Goal: Communication & Community: Answer question/provide support

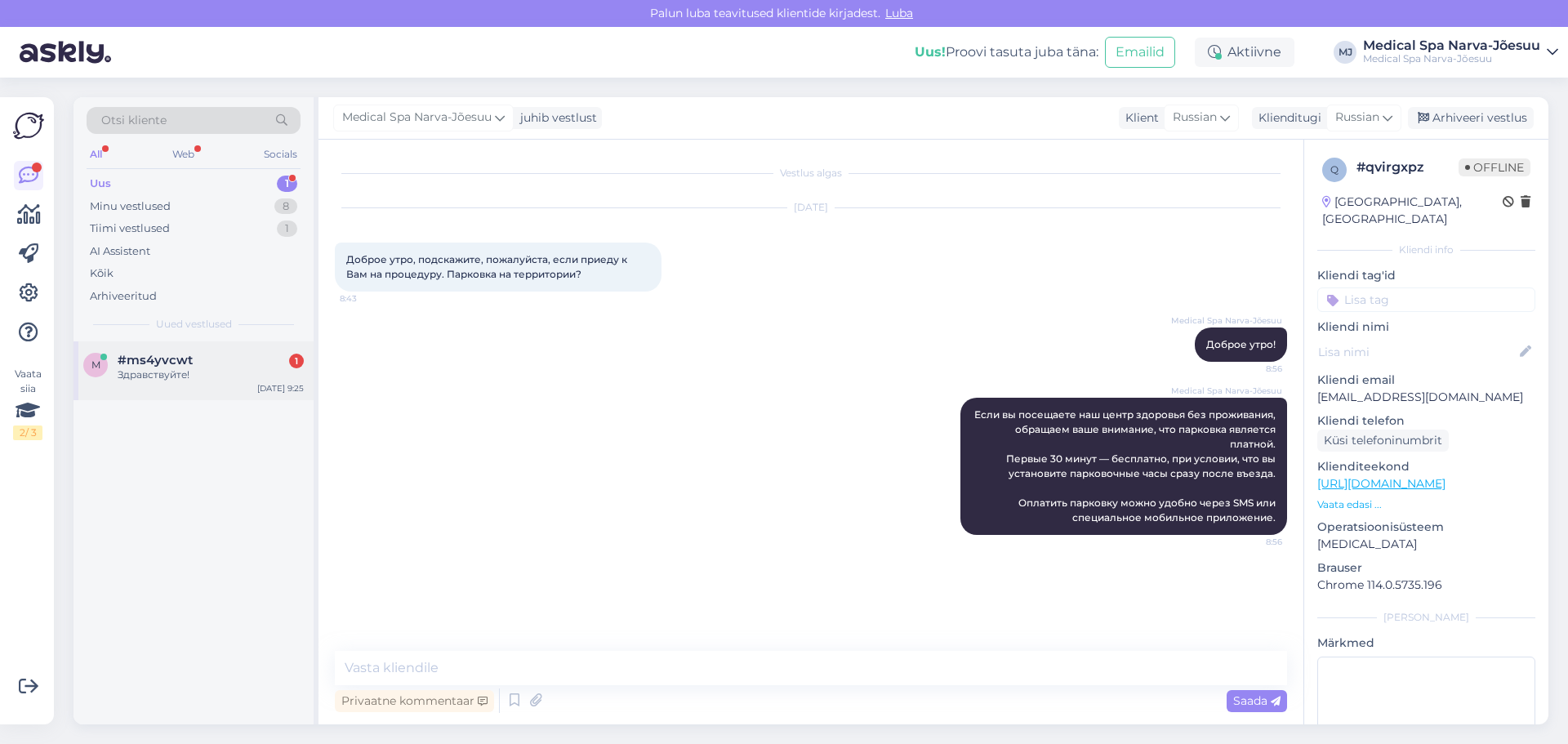
click at [218, 370] on div "Здравствуйте!" at bounding box center [210, 375] width 186 height 15
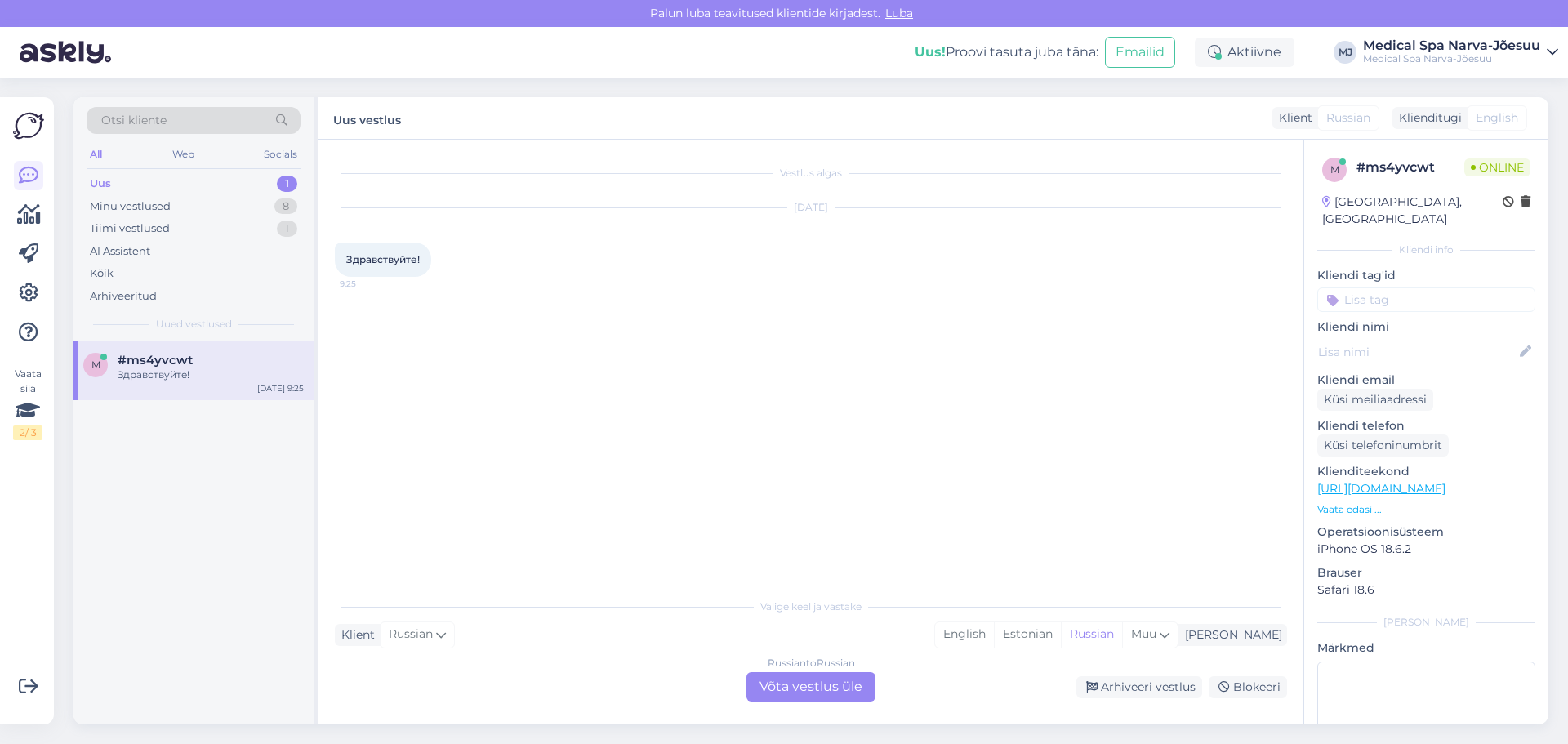
click at [796, 689] on div "Russian to Russian Võta vestlus üle" at bounding box center [811, 686] width 129 height 29
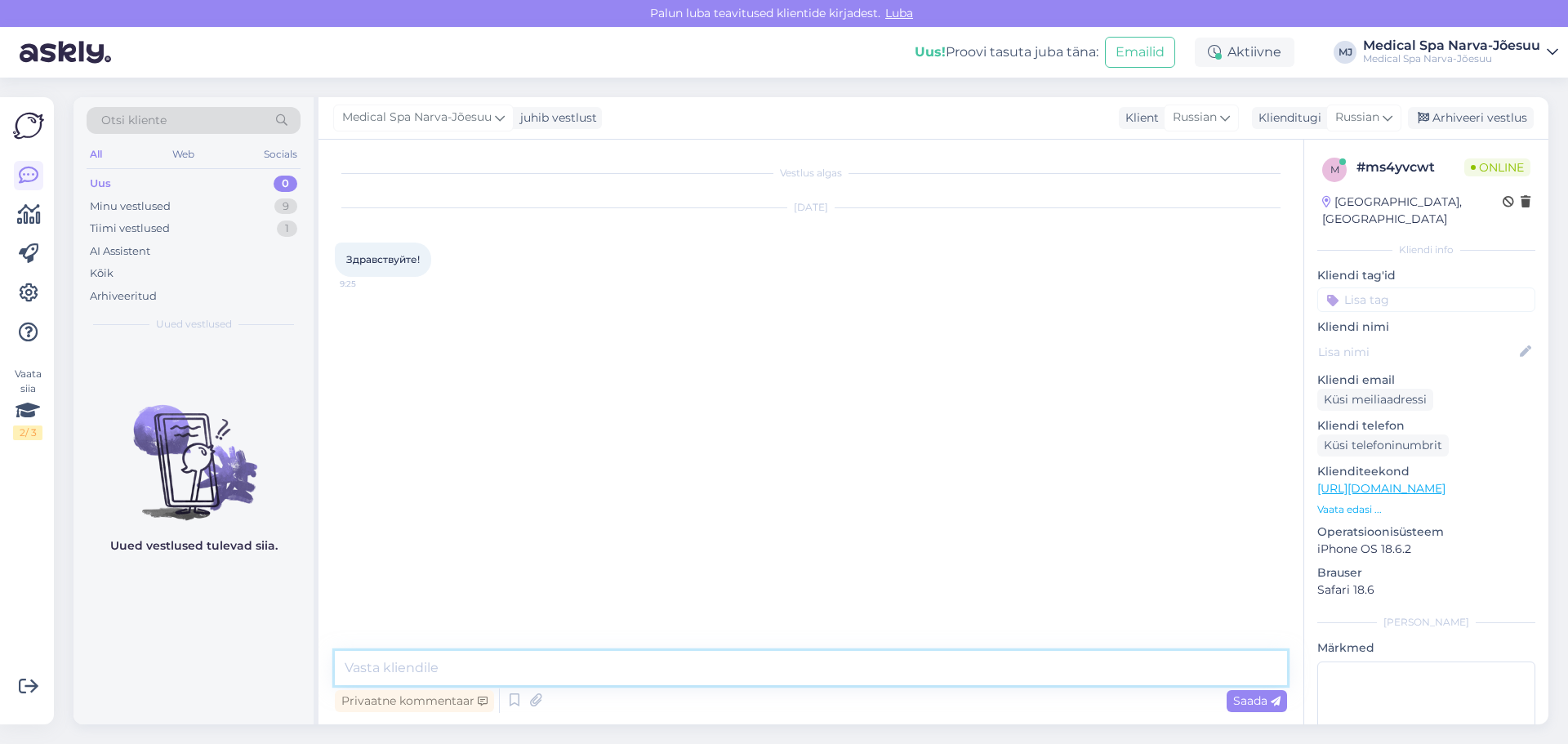
click at [552, 667] on textarea at bounding box center [811, 668] width 953 height 34
click at [572, 671] on textarea at bounding box center [811, 668] width 953 height 34
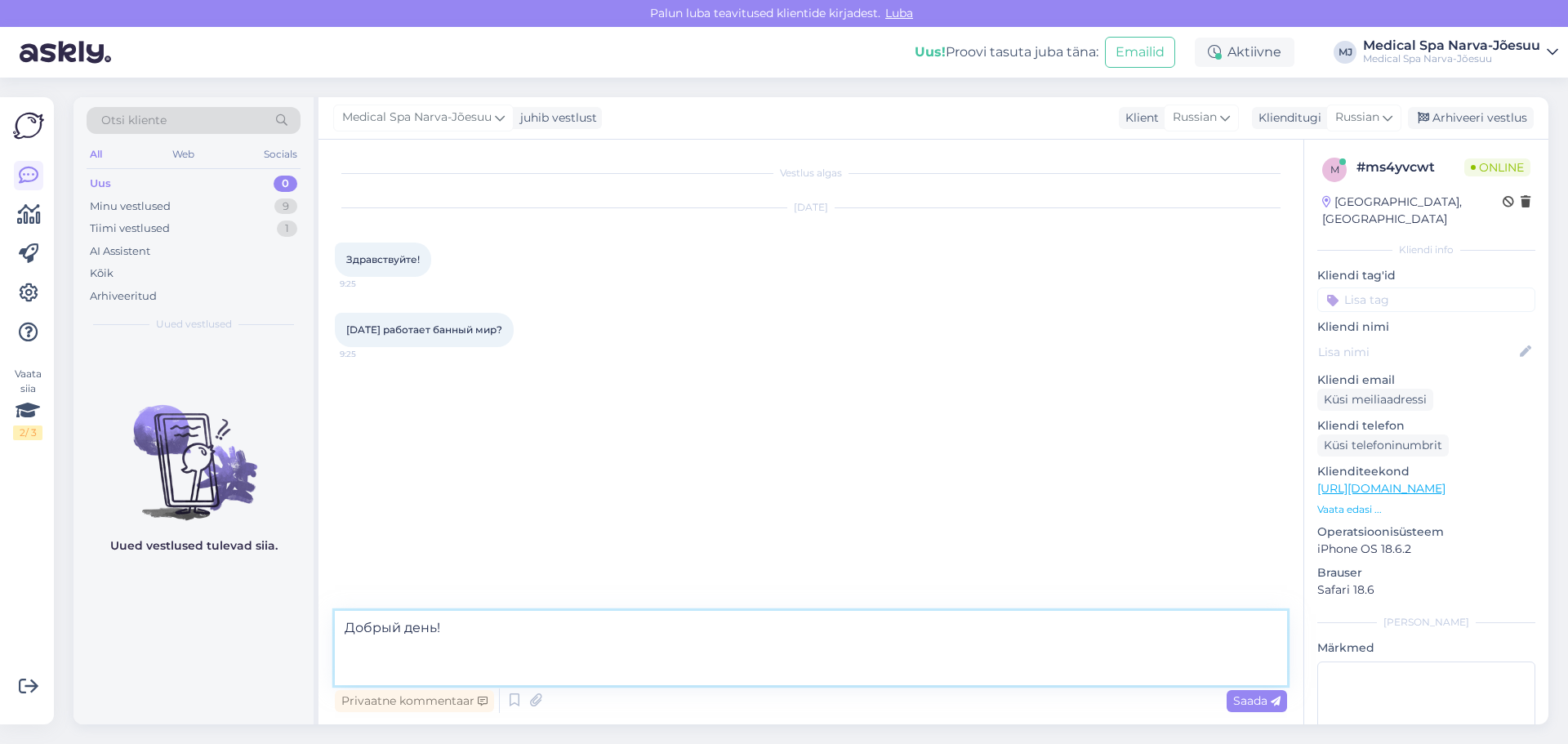
click at [451, 668] on textarea "Добрый день!" at bounding box center [811, 649] width 953 height 75
click at [540, 670] on textarea "Добрый день! Банный мир открыт [DATE] с 15:00" at bounding box center [811, 649] width 953 height 75
drag, startPoint x: 654, startPoint y: 670, endPoint x: 545, endPoint y: 664, distance: 109.2
click at [545, 664] on textarea "Добрый день! Банный мир открыт [DATE] для посещения с 15:00" at bounding box center [811, 649] width 953 height 75
click at [480, 667] on textarea "Добрый день! Банный мир открыт [DATE] с 15:00" at bounding box center [811, 649] width 953 height 75
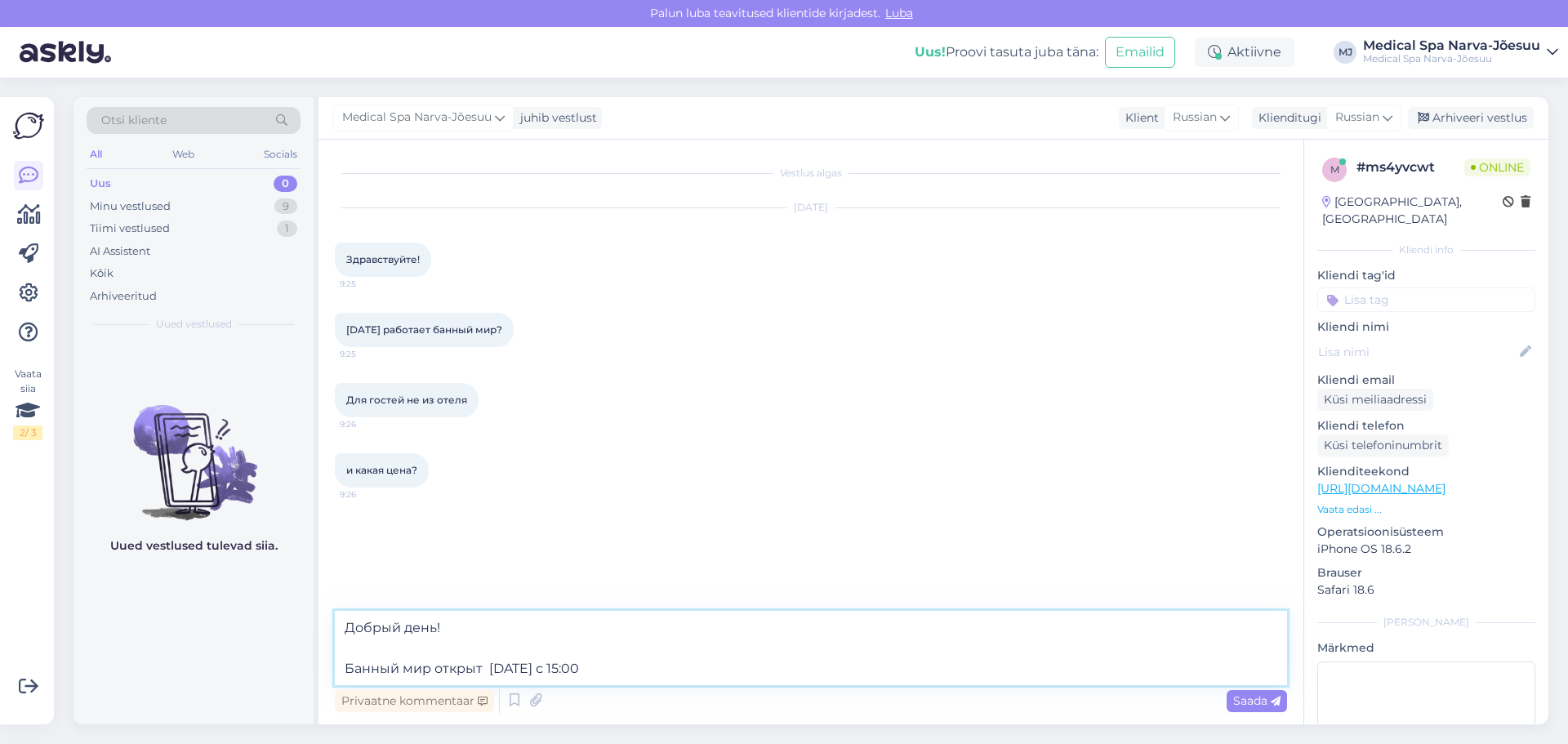
paste textarea "для посещения"
drag, startPoint x: 776, startPoint y: 666, endPoint x: 825, endPoint y: 663, distance: 49.1
click at [825, 663] on textarea "Добрый день! Банный мир открыт для посещения с [DATE] по [DATE] [DATE] с 15:00" at bounding box center [811, 649] width 953 height 75
click at [830, 669] on textarea "Добрый день! Банный мир открыт для посещения с [DATE] по [DATE] с 15:00" at bounding box center [811, 649] width 953 height 75
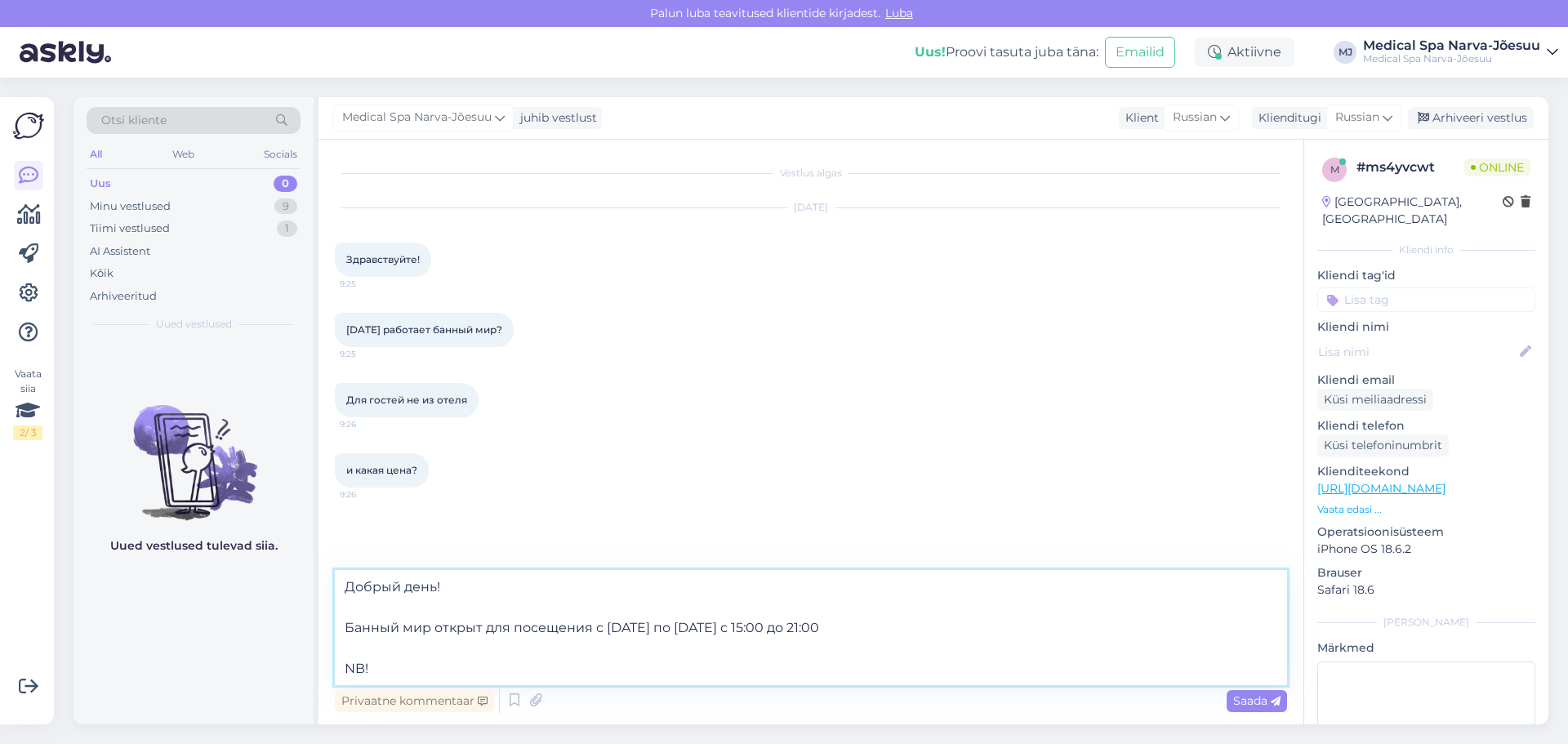
paste textarea "В [DATE] и [DATE] банный комплекс и внутренний бассейн открыт только для клиент…"
click at [872, 627] on textarea "Добрый день! Банный мир открыт для посещения с [DATE] по [DATE] с 15:00 до 21:0…" at bounding box center [811, 627] width 953 height 115
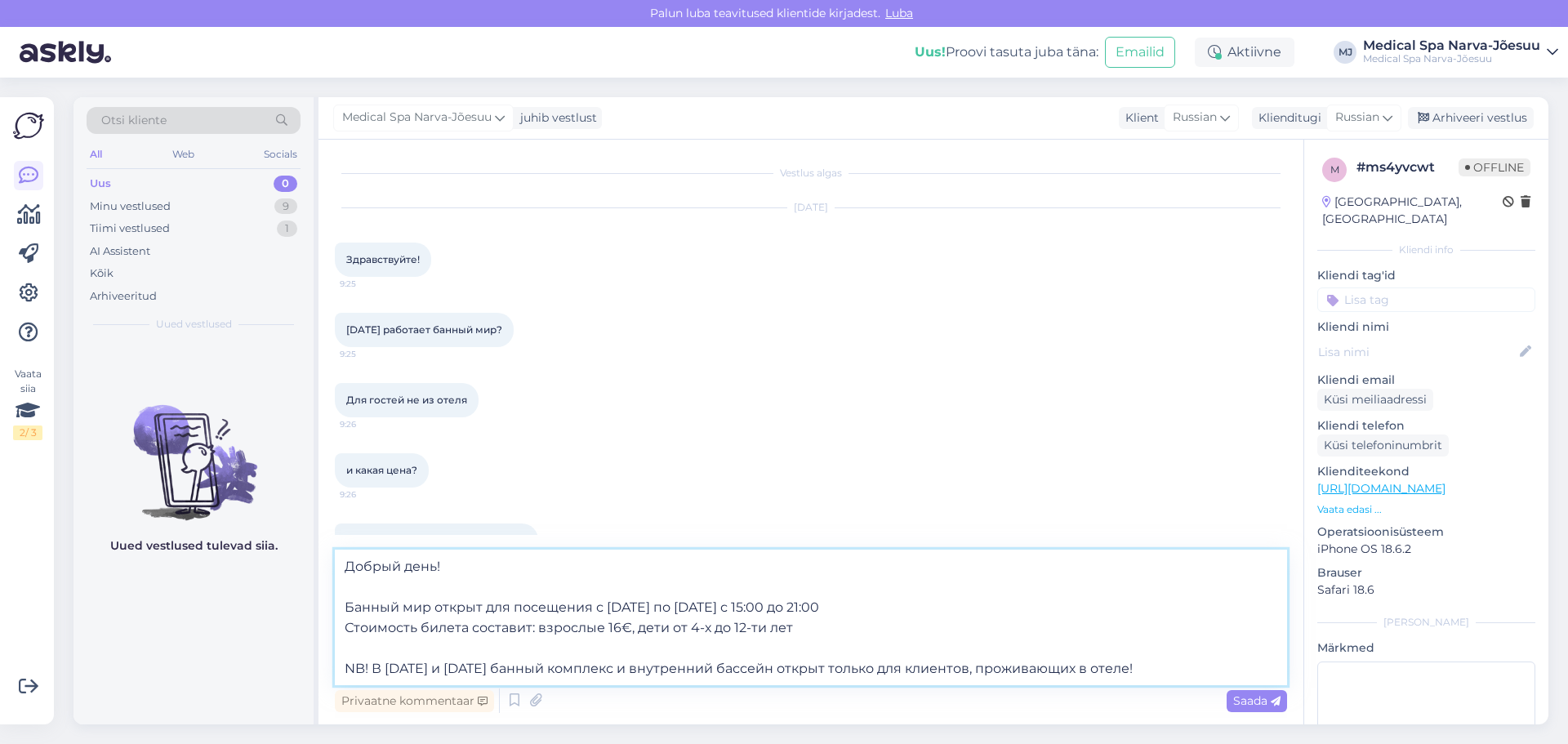
drag, startPoint x: 711, startPoint y: 627, endPoint x: 670, endPoint y: 629, distance: 41.0
click at [670, 629] on textarea "Добрый день! Банный мир открыт для посещения с [DATE] по [DATE] с 15:00 до 21:0…" at bounding box center [811, 618] width 953 height 136
click at [755, 626] on textarea "Добрый день! Банный мир открыт для посещения с [DATE] по [DATE] с 15:00 до 21:0…" at bounding box center [811, 618] width 953 height 136
click at [605, 629] on textarea "Добрый день! Банный мир открыт для посещения с [DATE] по [DATE] с 15:00 до 21:0…" at bounding box center [811, 618] width 953 height 136
type textarea "Добрый день! Банный мир открыт для посещения с [DATE] по [DATE] с 15:00 до 21:0…"
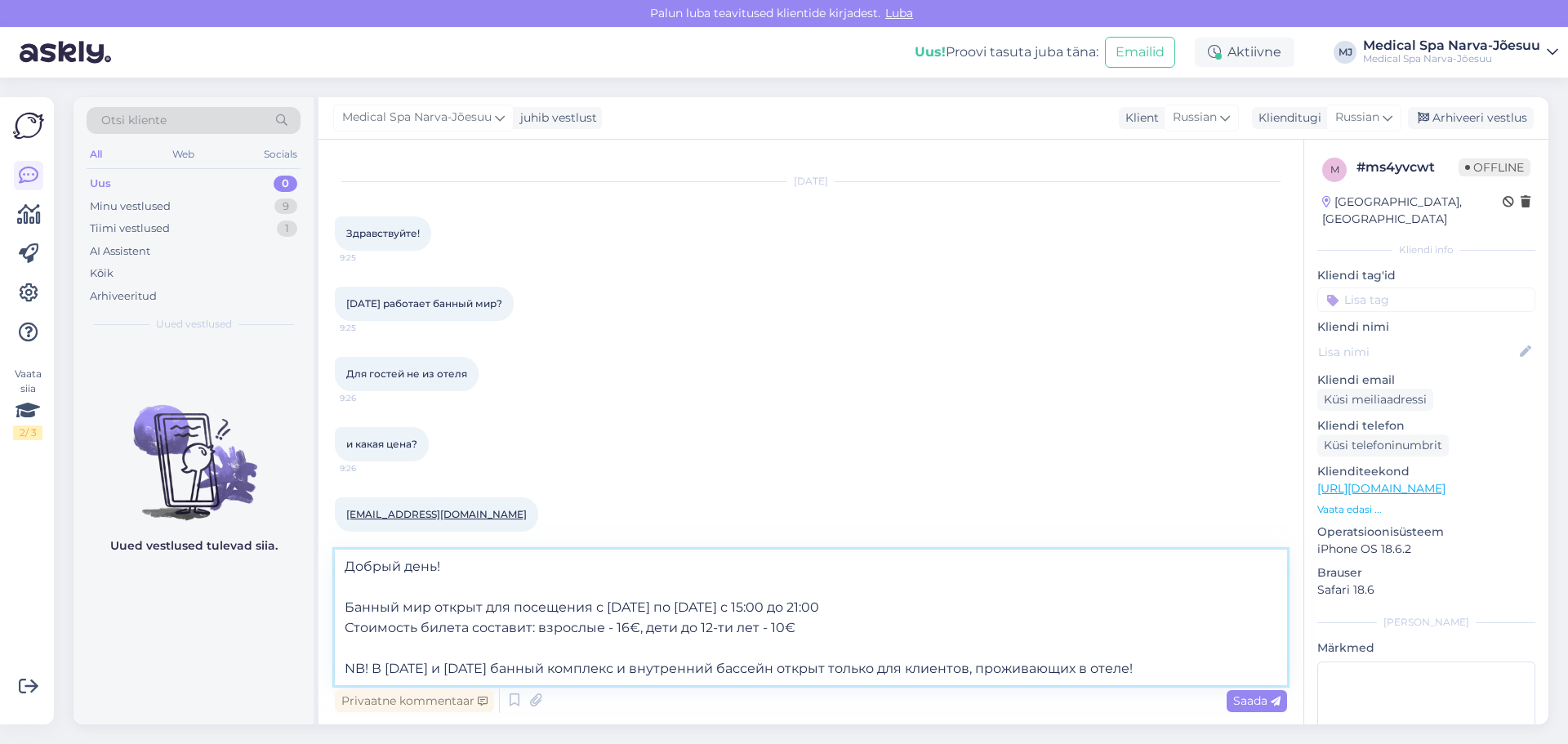
scroll to position [41, 0]
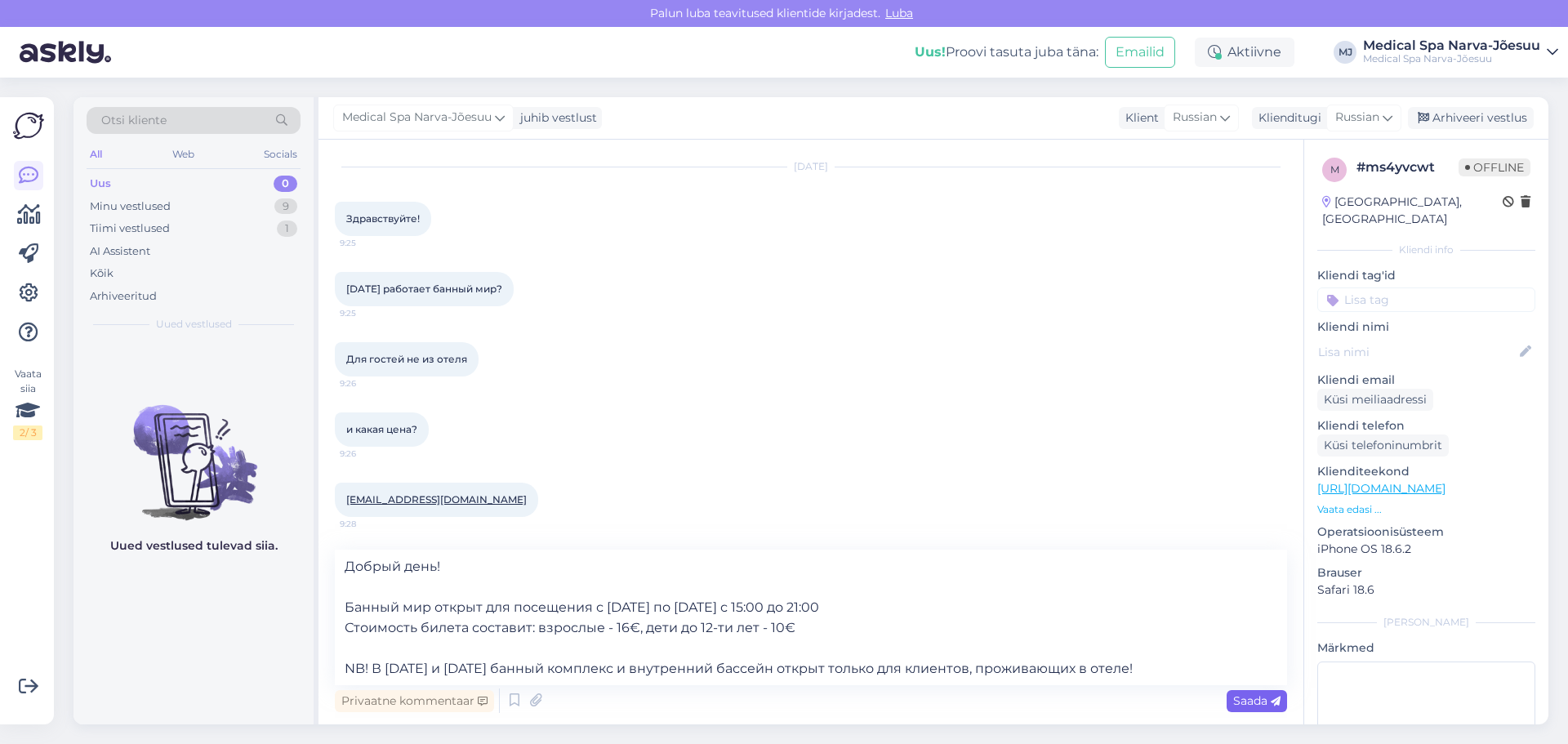
click at [1247, 697] on span "Saada" at bounding box center [1257, 701] width 47 height 15
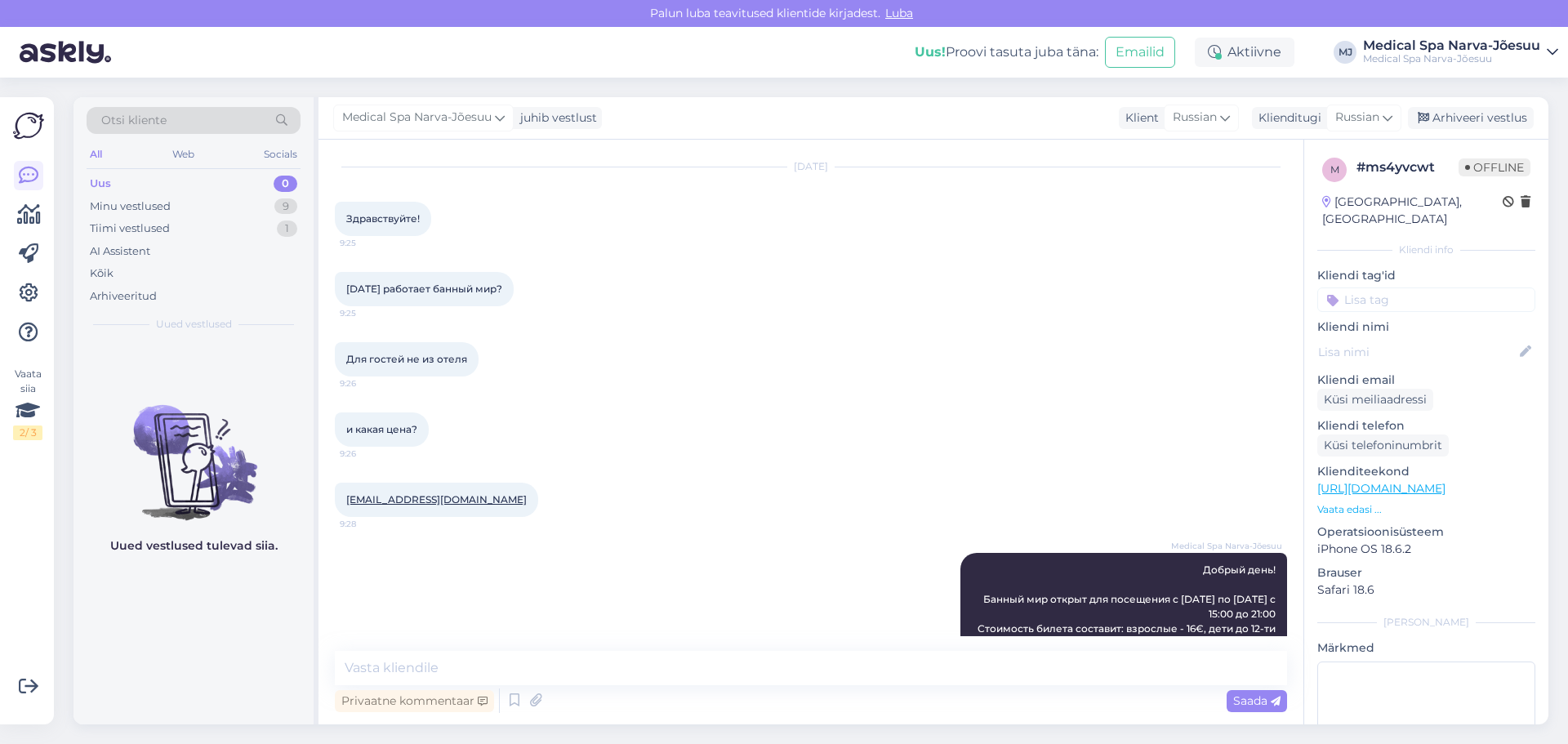
scroll to position [143, 0]
